Goal: Task Accomplishment & Management: Use online tool/utility

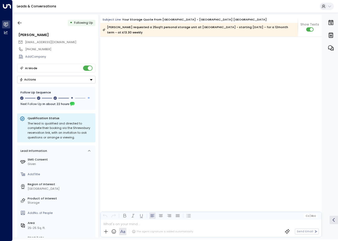
scroll to position [463, 0]
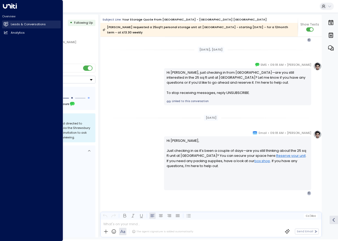
click at [4, 24] on link "Leads & Conversations Leads & Conversations" at bounding box center [31, 25] width 59 height 8
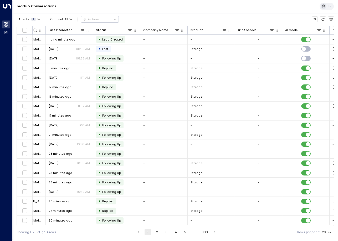
scroll to position [0, 174]
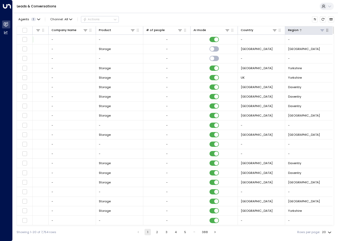
click at [321, 31] on icon at bounding box center [322, 30] width 4 height 4
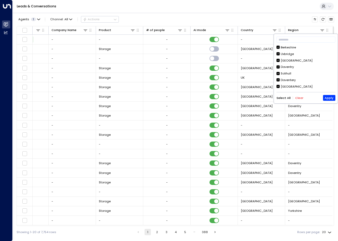
click at [298, 98] on button "Clear" at bounding box center [299, 97] width 8 height 3
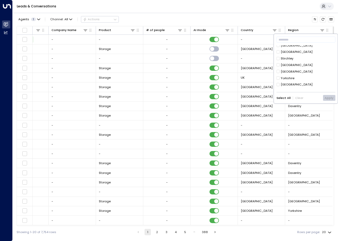
scroll to position [38, 0]
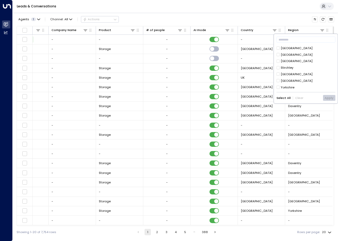
click at [282, 59] on div "[GEOGRAPHIC_DATA]" at bounding box center [297, 61] width 32 height 4
drag, startPoint x: 300, startPoint y: 97, endPoint x: 313, endPoint y: 76, distance: 25.2
click at [313, 76] on div "​ [GEOGRAPHIC_DATA] [GEOGRAPHIC_DATA] [GEOGRAPHIC_DATA] [GEOGRAPHIC_DATA] [GEOG…" at bounding box center [306, 68] width 64 height 69
click at [329, 98] on button "Apply" at bounding box center [329, 98] width 12 height 6
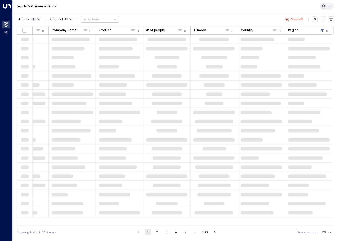
scroll to position [0, 173]
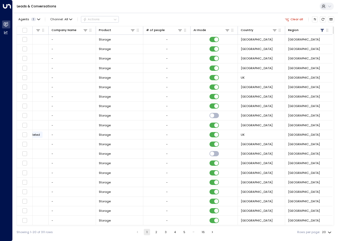
click at [329, 232] on body "Overview Leads & Conversations Leads & Conversations Analytics Analytics Leads …" at bounding box center [169, 119] width 338 height 238
click at [327, 230] on li "100" at bounding box center [327, 230] width 14 height 8
type input "***"
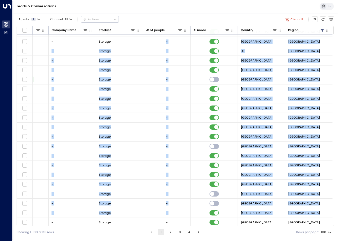
drag, startPoint x: 132, startPoint y: 225, endPoint x: 42, endPoint y: 224, distance: 89.4
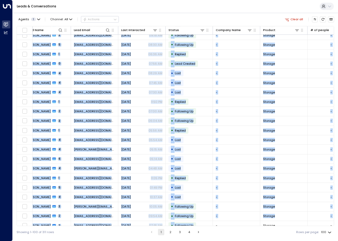
scroll to position [195, 0]
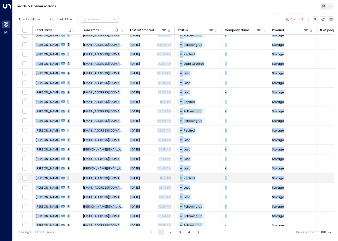
click at [252, 179] on td "-" at bounding box center [245, 177] width 47 height 9
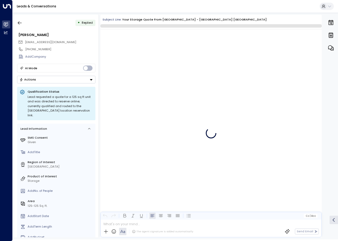
scroll to position [197, 0]
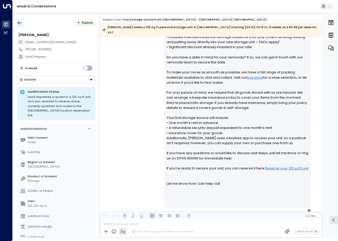
click at [21, 24] on icon "button" at bounding box center [19, 22] width 5 height 5
